Goal: Task Accomplishment & Management: Manage account settings

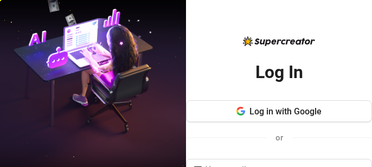
click at [186, 50] on div "Log In Log in with Google or Forgot your password? Log in" at bounding box center [279, 164] width 186 height 234
click at [93, 67] on img at bounding box center [93, 83] width 186 height 233
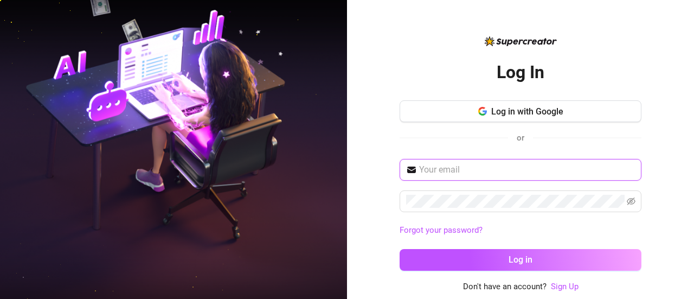
click at [371, 166] on input "text" at bounding box center [527, 169] width 216 height 13
click at [559, 170] on input "text" at bounding box center [527, 169] width 216 height 13
click at [546, 163] on input "text" at bounding box center [527, 169] width 216 height 13
type input "caballerorogielyn@gmail.com"
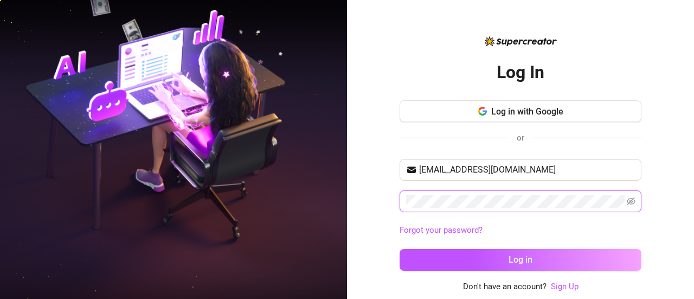
click at [400, 249] on button "Log in" at bounding box center [521, 260] width 242 height 22
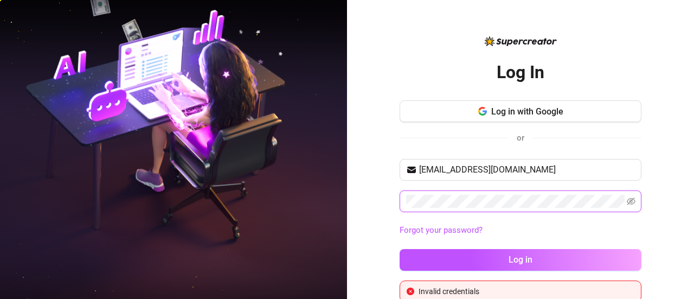
scroll to position [14, 0]
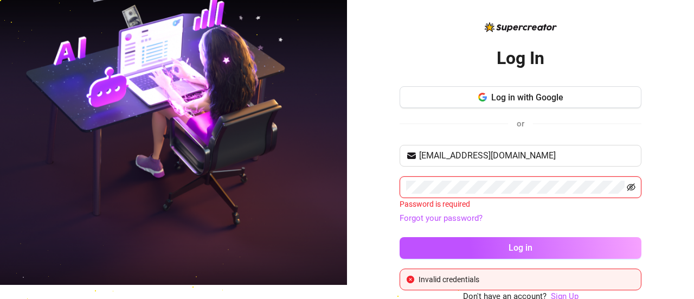
click at [627, 184] on icon "eye-invisible" at bounding box center [631, 187] width 9 height 9
click at [454, 219] on link "Forgot your password?" at bounding box center [441, 218] width 83 height 10
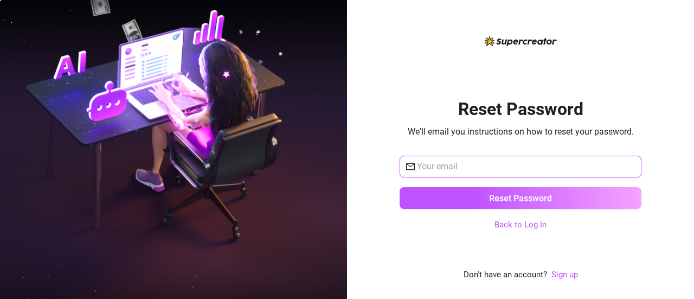
click at [461, 170] on input "text" at bounding box center [526, 166] width 218 height 13
type input "caballerorogielyn@gmail.com"
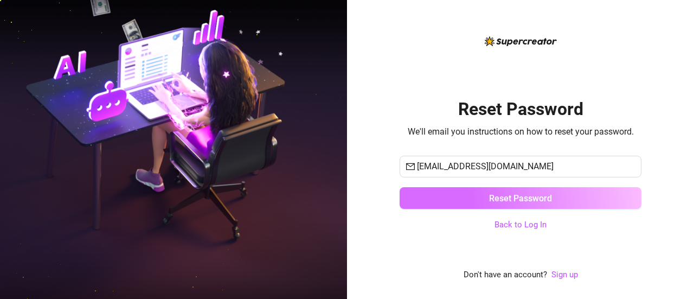
click at [541, 200] on span "Reset Password" at bounding box center [520, 198] width 63 height 10
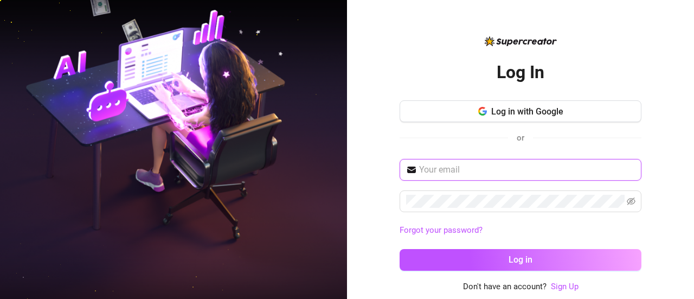
click at [549, 167] on input "text" at bounding box center [527, 169] width 216 height 13
type input "caballerorogielyn@gmail.com"
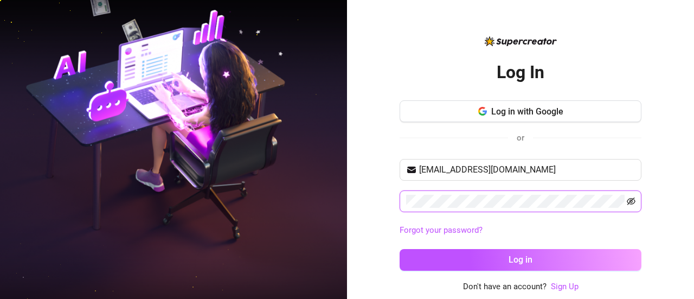
click at [632, 199] on icon "eye-invisible" at bounding box center [631, 201] width 9 height 8
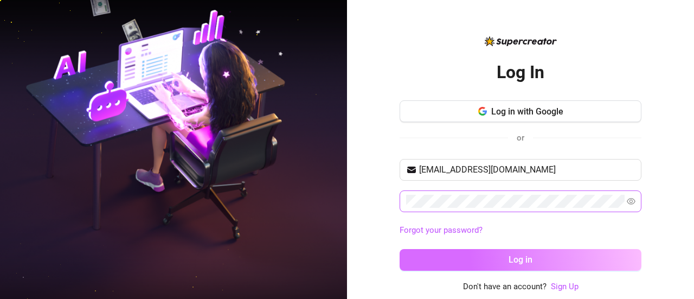
click at [477, 262] on button "Log in" at bounding box center [521, 260] width 242 height 22
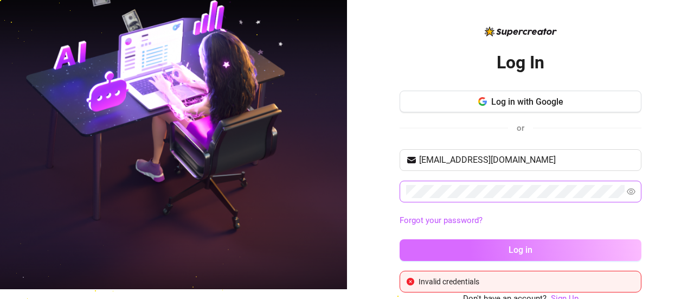
scroll to position [14, 0]
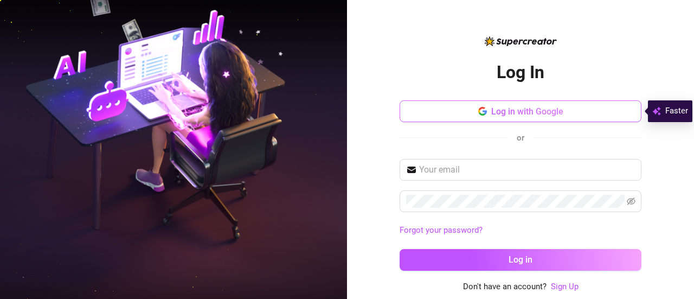
click at [514, 109] on span "Log in with Google" at bounding box center [527, 111] width 72 height 10
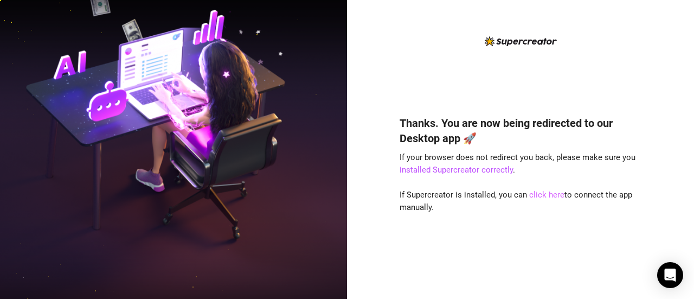
click at [552, 197] on link "click here" at bounding box center [546, 195] width 35 height 10
click at [538, 197] on link "click here" at bounding box center [546, 195] width 35 height 10
